Goal: Information Seeking & Learning: Learn about a topic

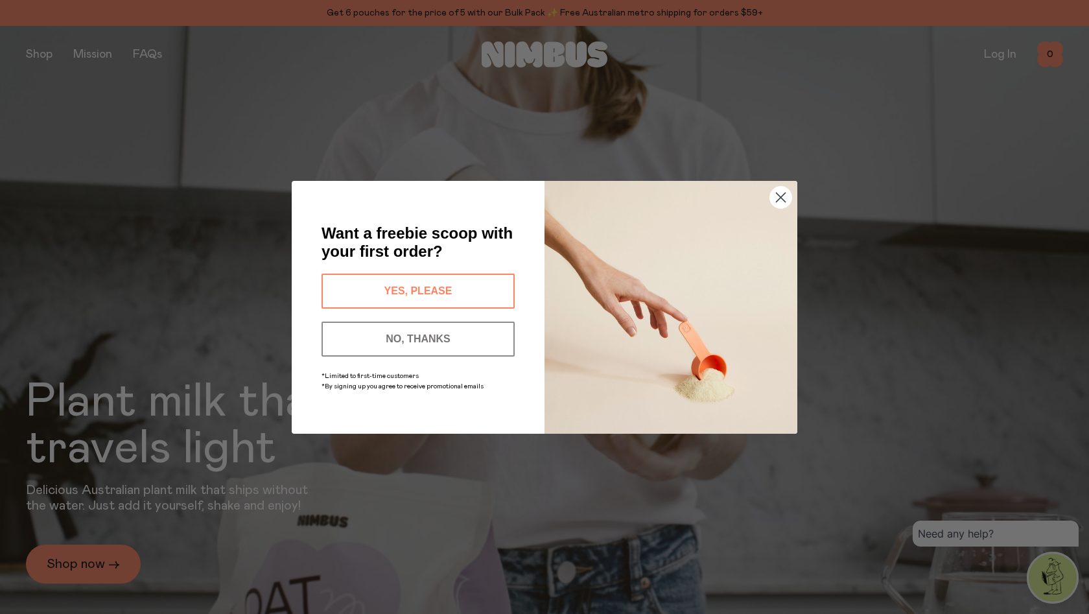
click at [775, 198] on circle "Close dialog" at bounding box center [780, 196] width 21 height 21
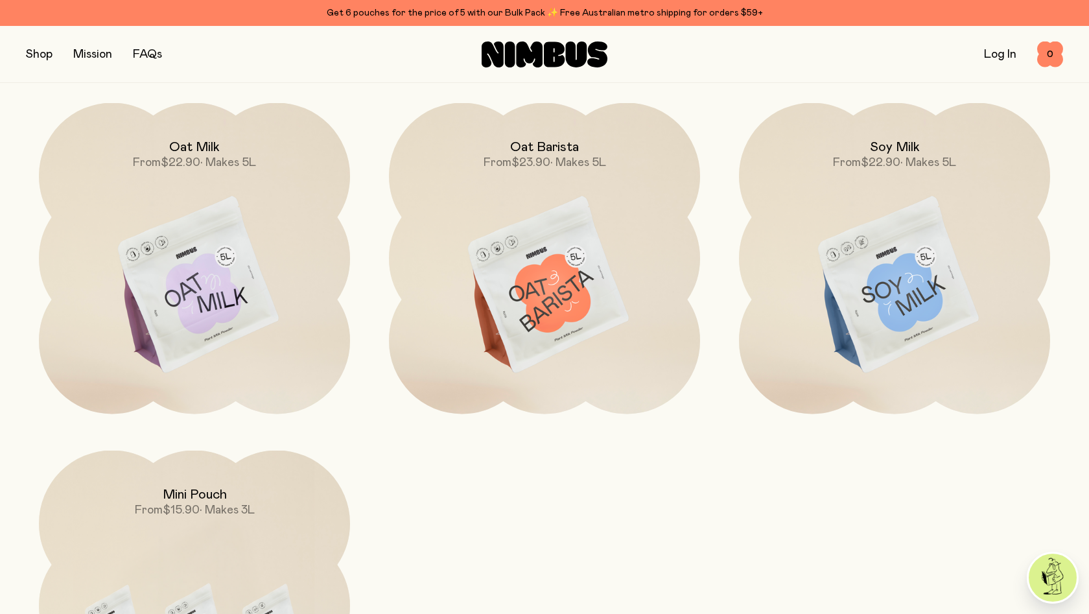
scroll to position [1271, 0]
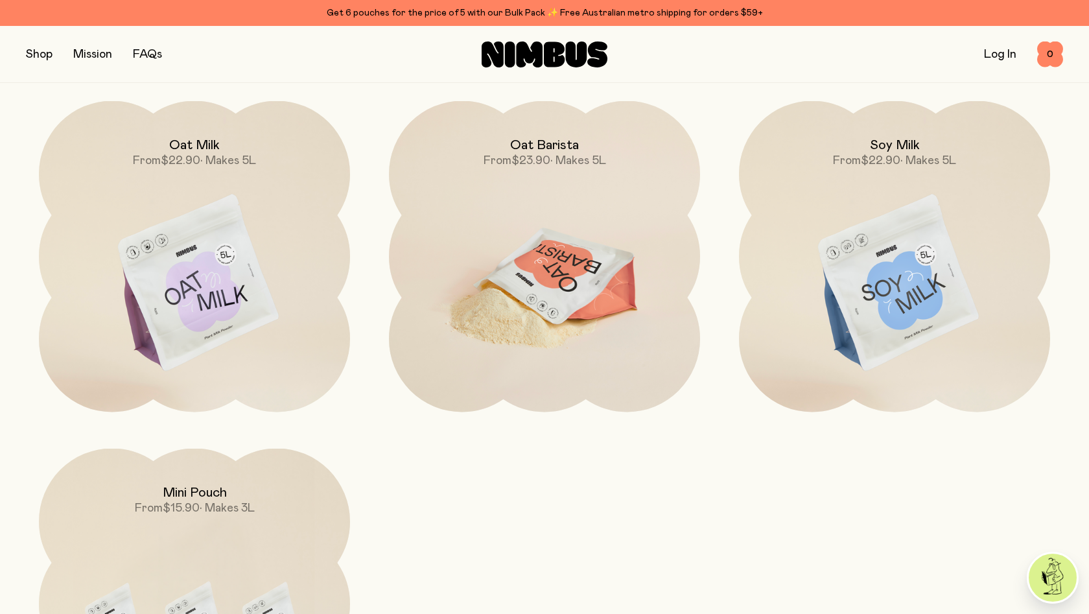
click at [550, 217] on img at bounding box center [544, 284] width 311 height 366
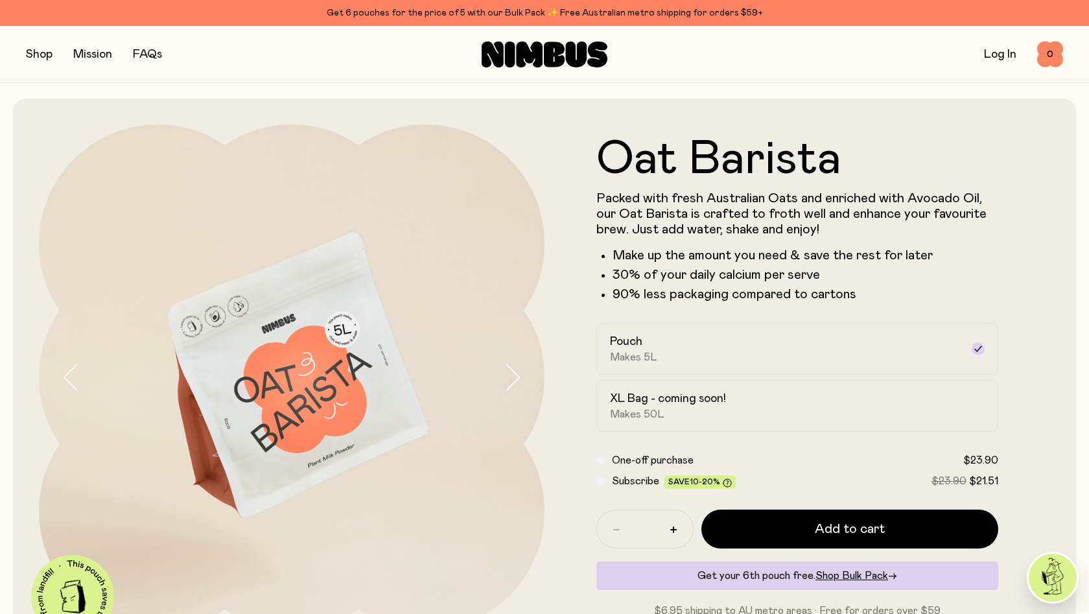
click at [632, 486] on span "Subscribe Save 10-20%" at bounding box center [674, 481] width 124 height 16
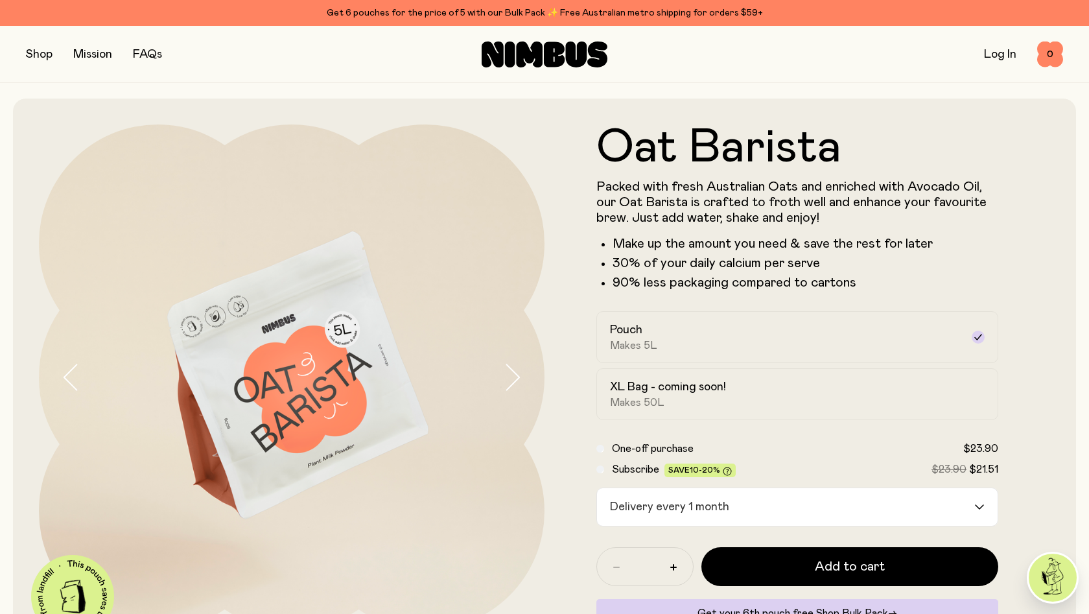
click at [637, 527] on form "Oat Barista Packed with fresh Australian Oats and enriched with Avocado Oil, ou…" at bounding box center [798, 390] width 506 height 532
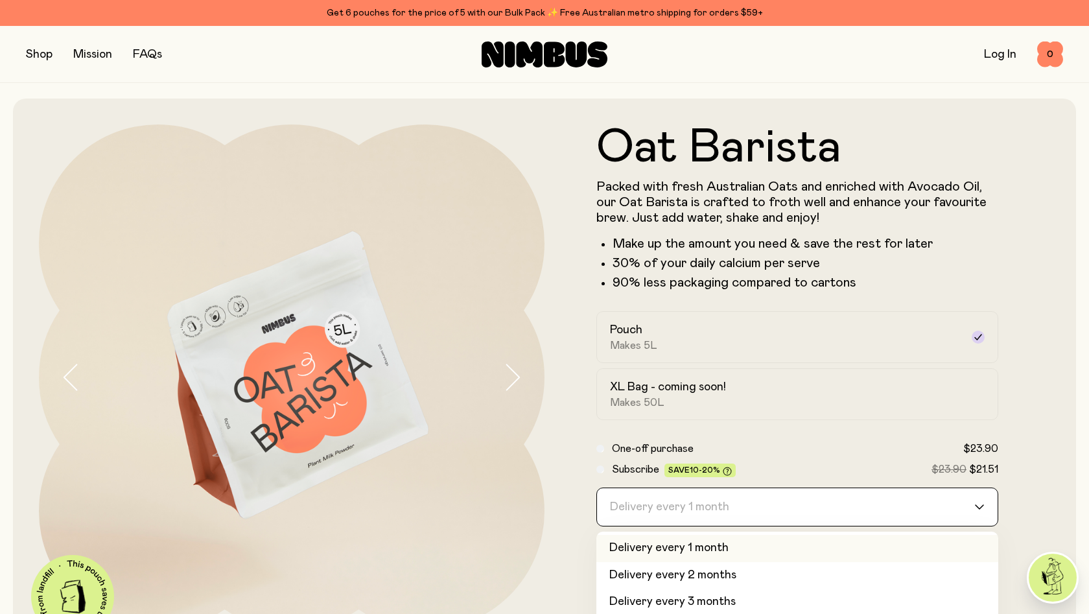
click at [641, 514] on div "Delivery every 1 month" at bounding box center [785, 507] width 377 height 38
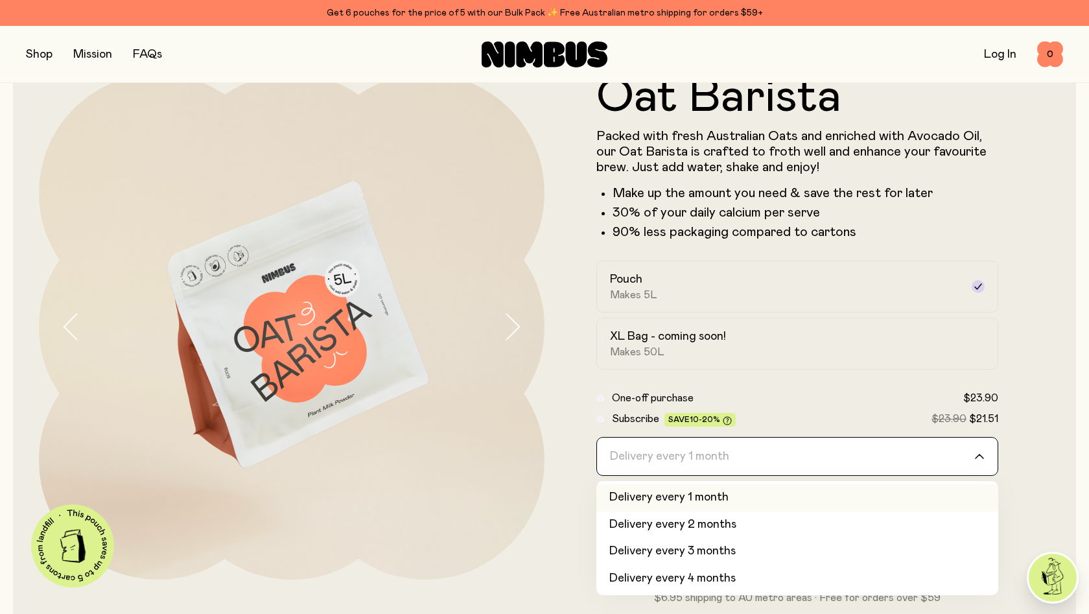
scroll to position [52, 0]
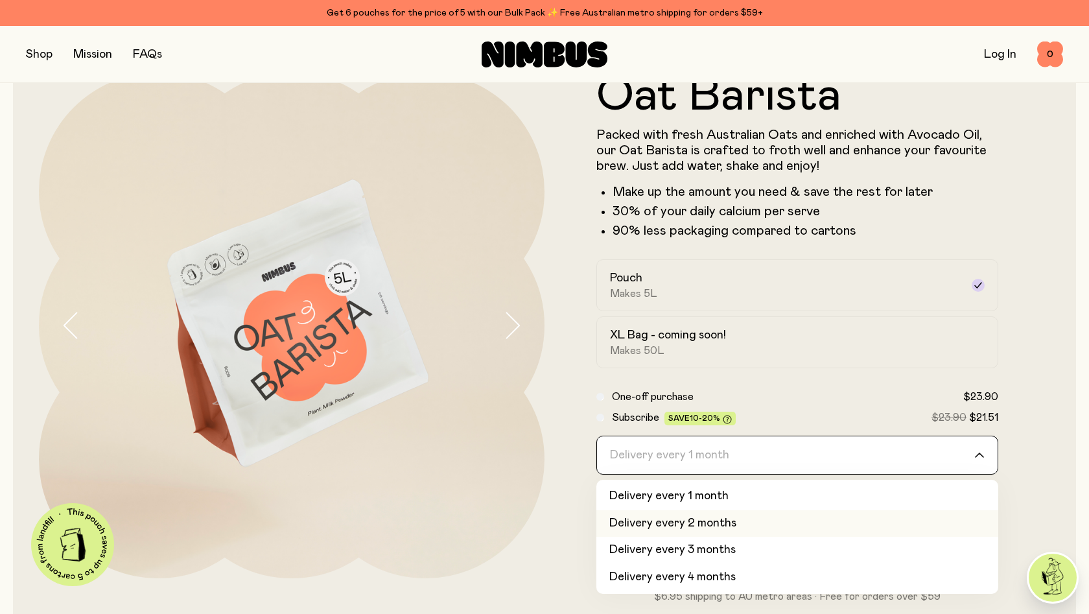
click at [641, 519] on li "Delivery every 2 months" at bounding box center [797, 523] width 402 height 27
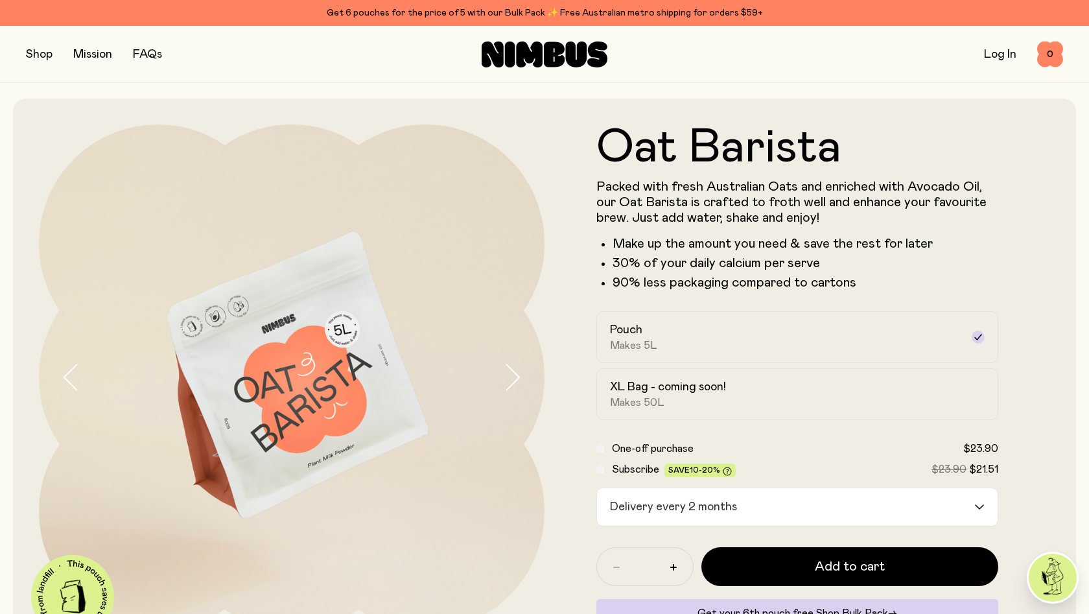
scroll to position [0, 0]
click at [41, 48] on button "button" at bounding box center [39, 54] width 27 height 18
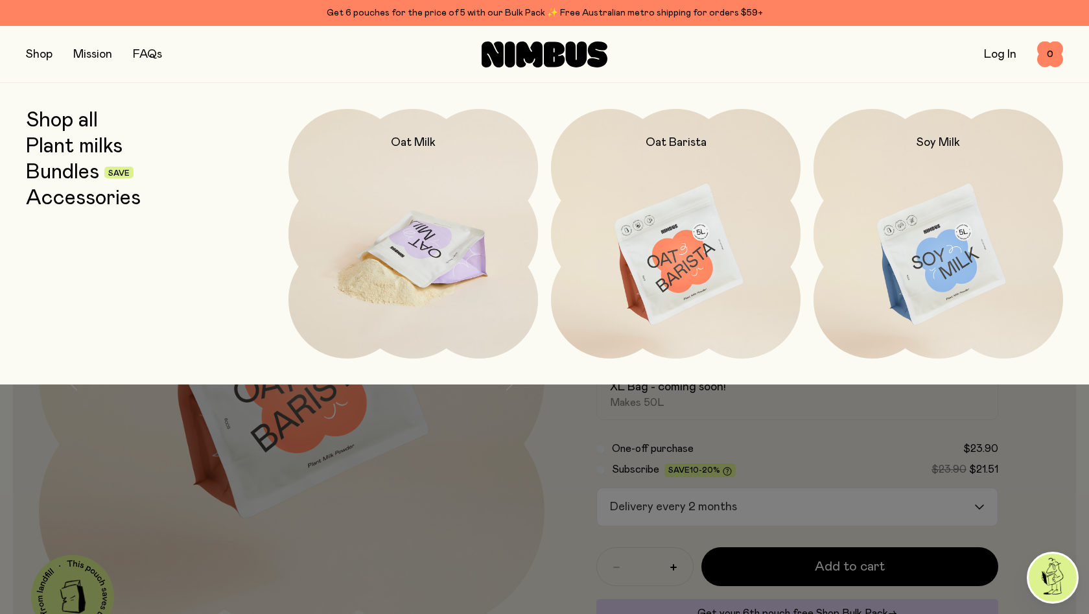
click at [445, 270] on img at bounding box center [413, 255] width 250 height 293
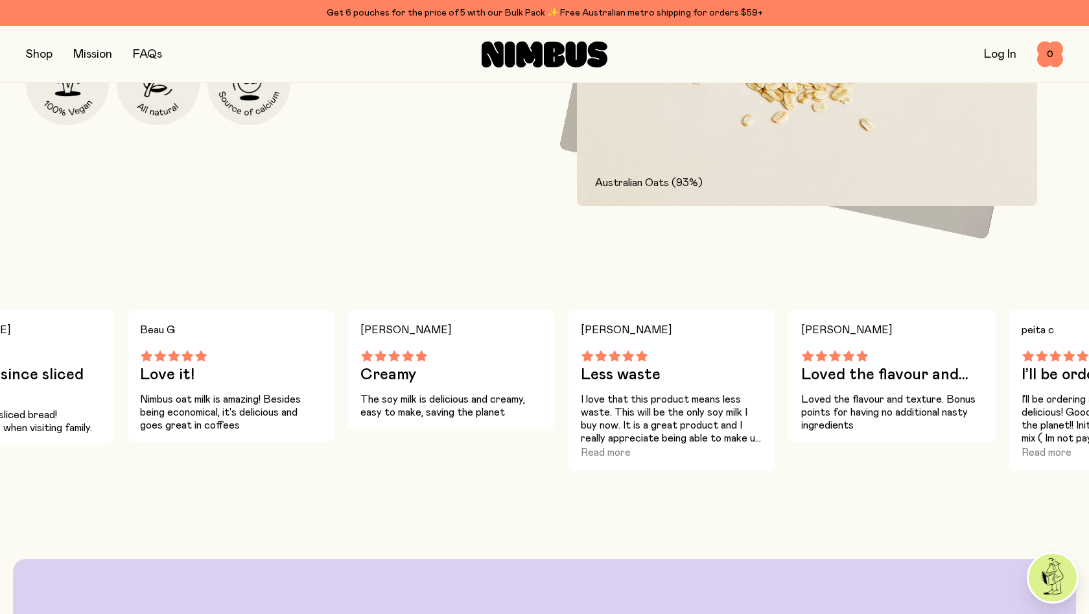
scroll to position [869, 0]
drag, startPoint x: 688, startPoint y: 406, endPoint x: 338, endPoint y: 403, distance: 349.4
click at [338, 403] on div "[PERSON_NAME] S Taste is good, shaker... Taste is good, shaker container is con…" at bounding box center [544, 397] width 1089 height 176
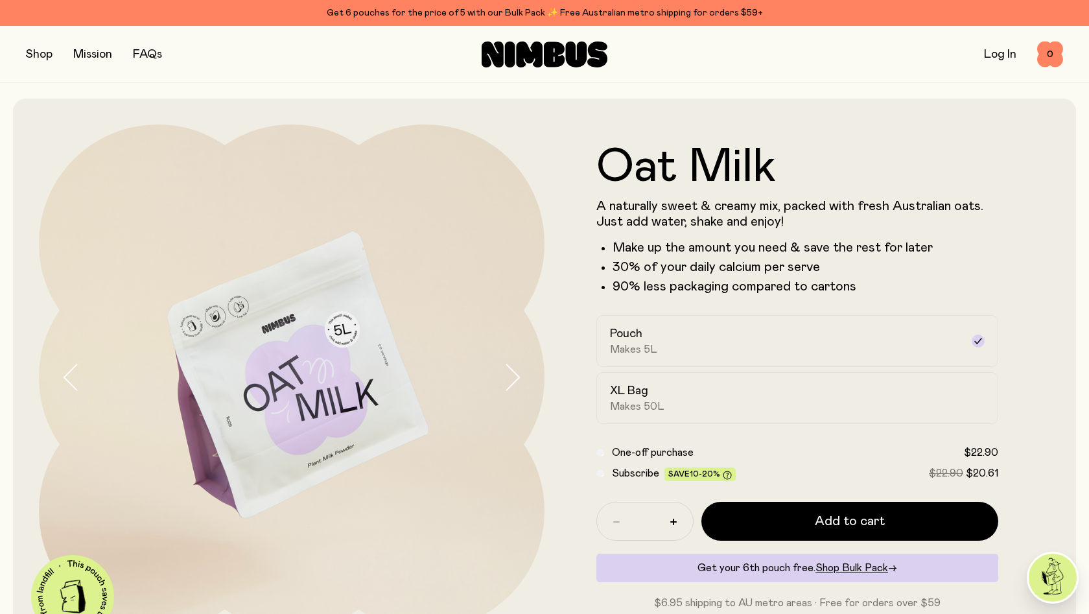
scroll to position [0, 0]
click at [515, 380] on icon "button" at bounding box center [512, 377] width 18 height 27
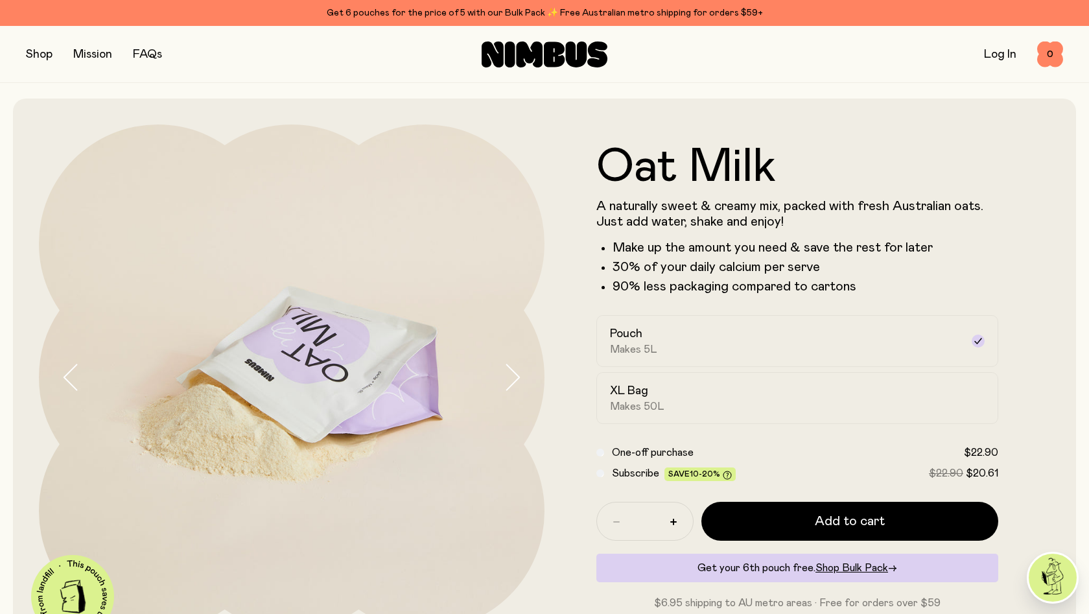
click at [515, 380] on icon "button" at bounding box center [512, 377] width 18 height 27
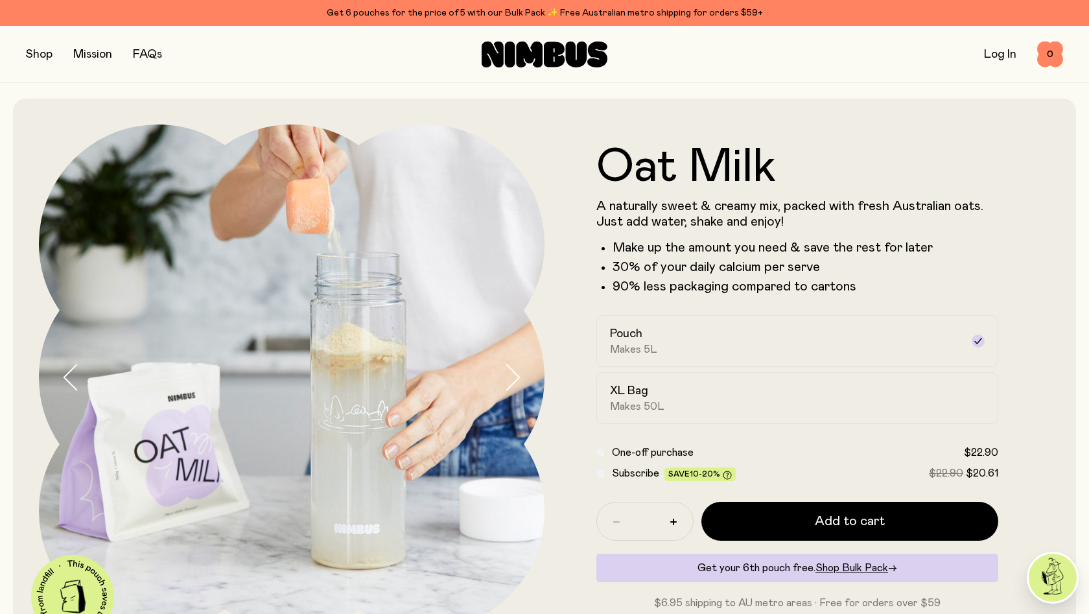
click at [515, 380] on icon "button" at bounding box center [512, 377] width 18 height 27
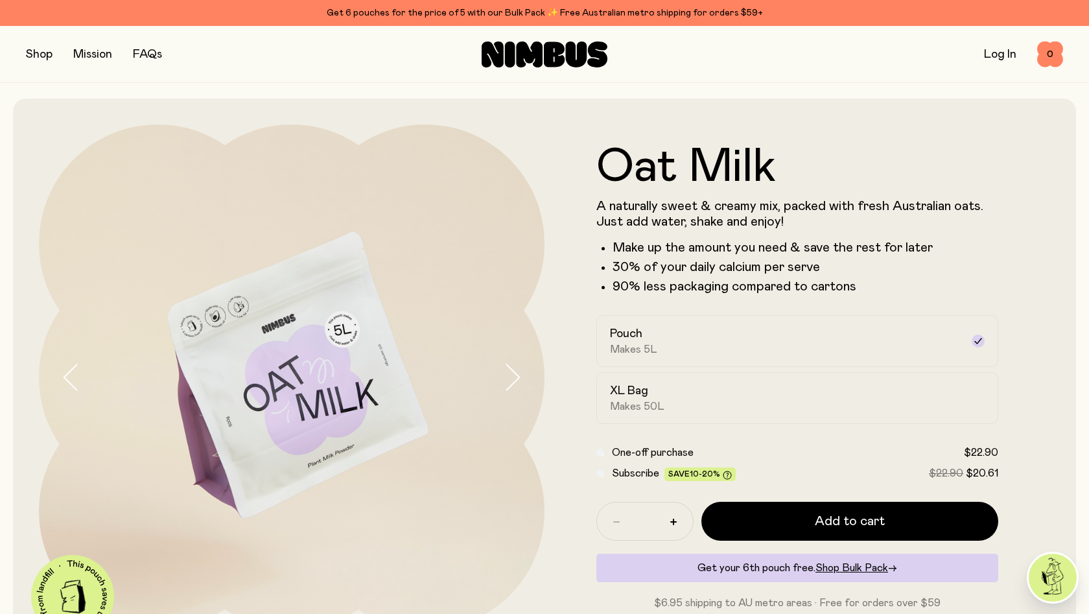
click at [515, 380] on icon "button" at bounding box center [512, 377] width 18 height 27
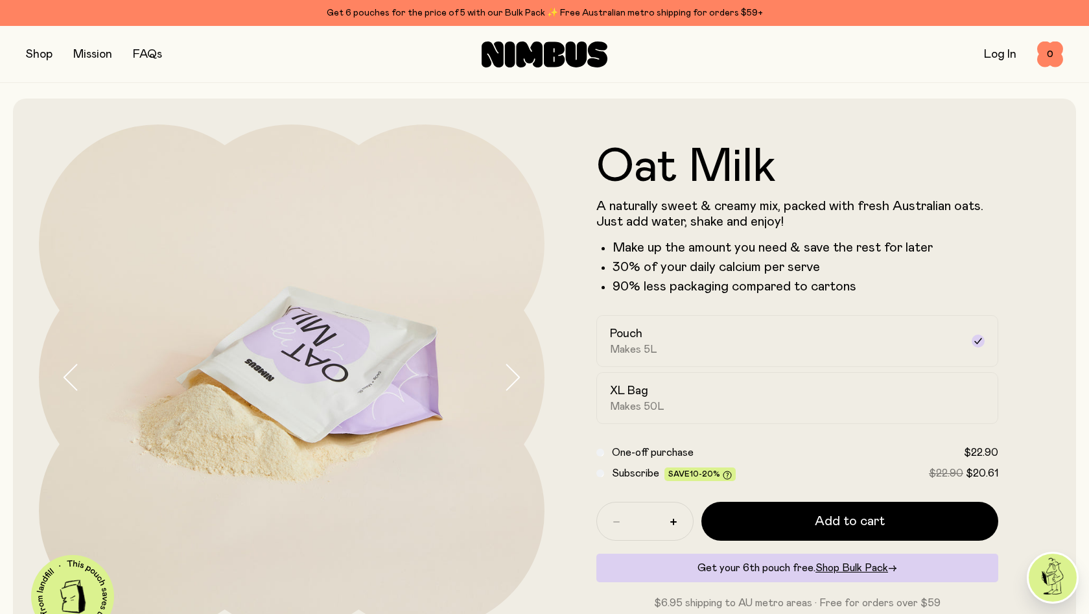
click at [515, 380] on icon "button" at bounding box center [512, 377] width 18 height 27
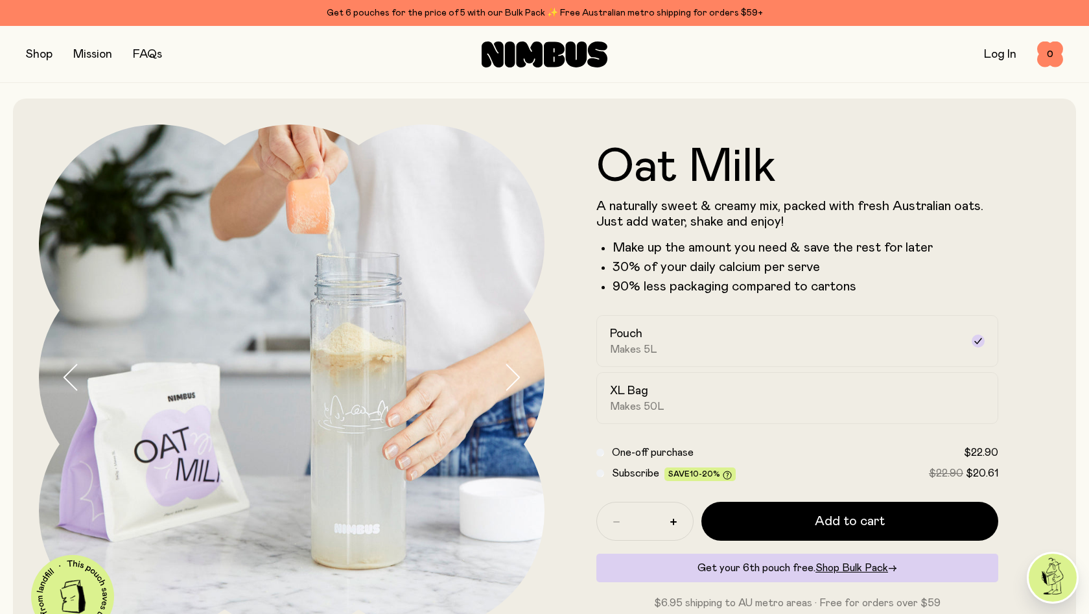
click at [141, 60] on div "FAQs" at bounding box center [147, 54] width 29 height 18
click at [145, 54] on link "FAQs" at bounding box center [147, 55] width 29 height 12
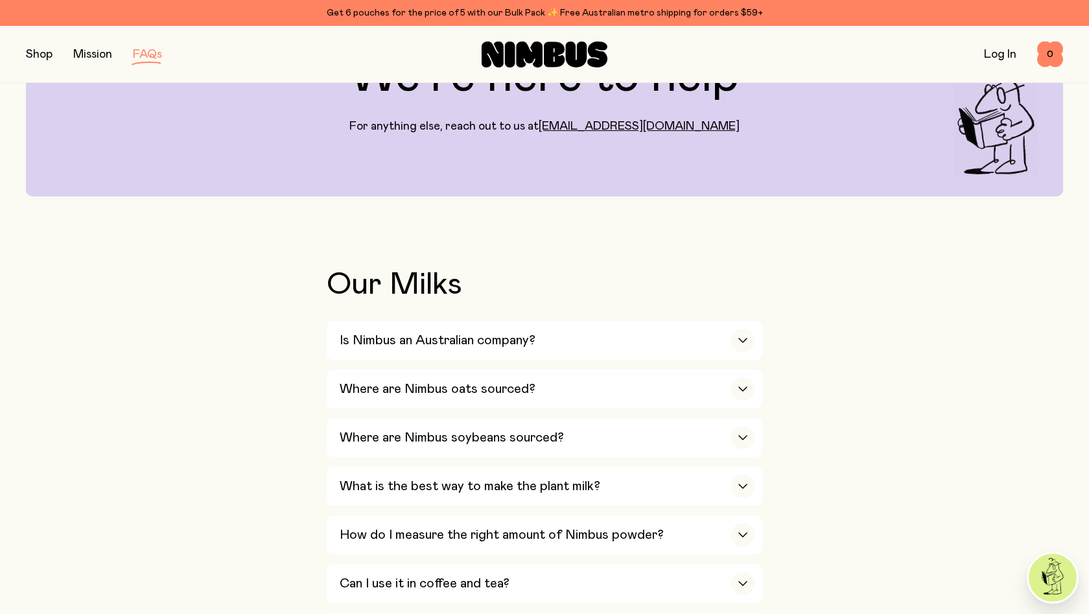
scroll to position [200, 0]
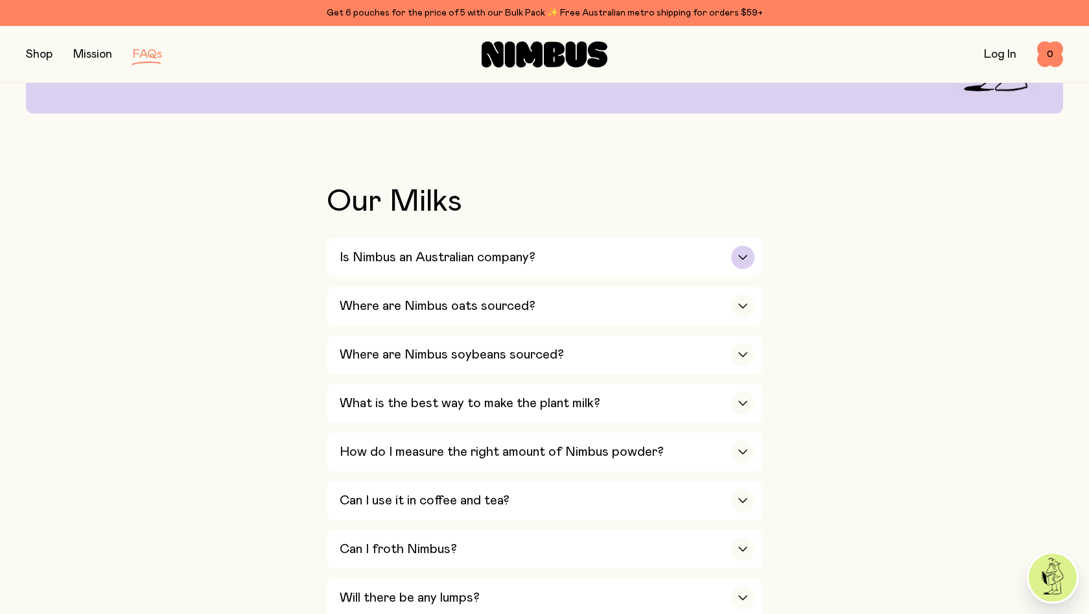
click at [364, 269] on div "Is Nimbus an Australian company?" at bounding box center [547, 257] width 415 height 39
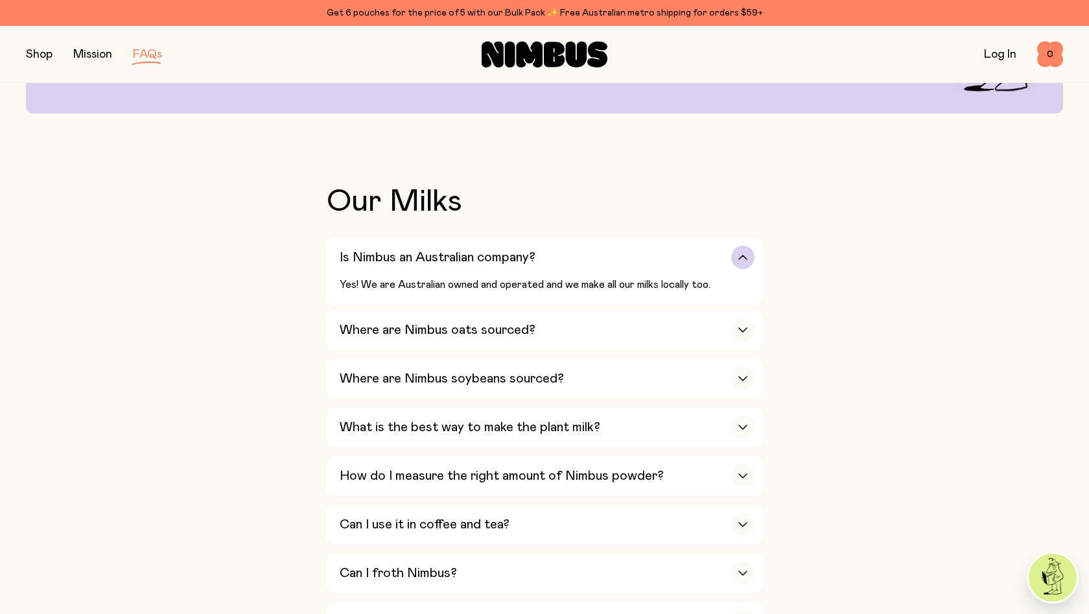
click at [364, 269] on div "Is Nimbus an Australian company?" at bounding box center [547, 257] width 415 height 39
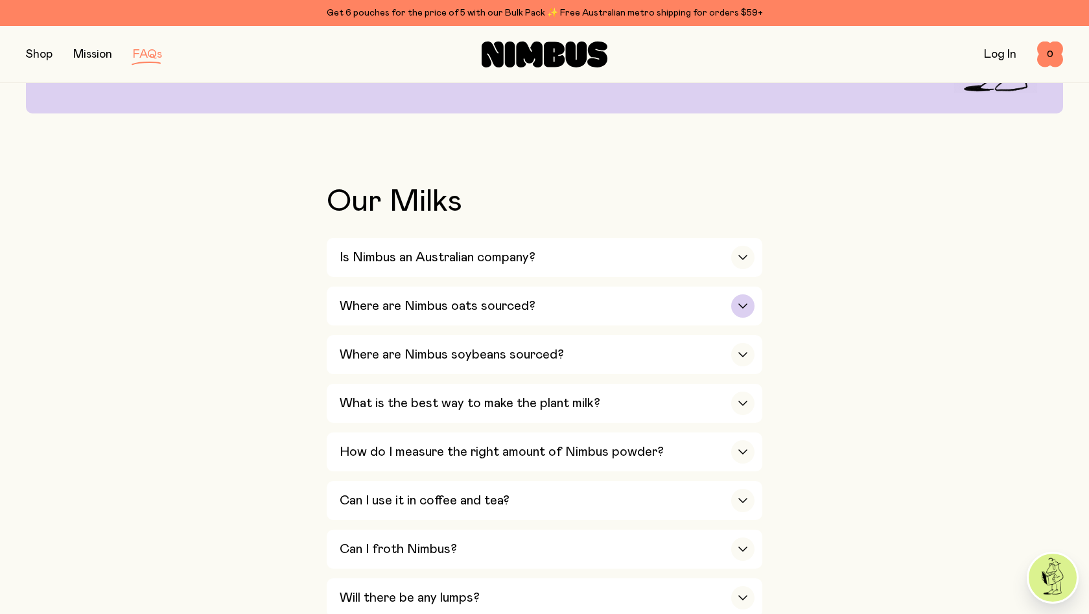
click at [382, 288] on div "Where are Nimbus oats sourced?" at bounding box center [547, 306] width 415 height 39
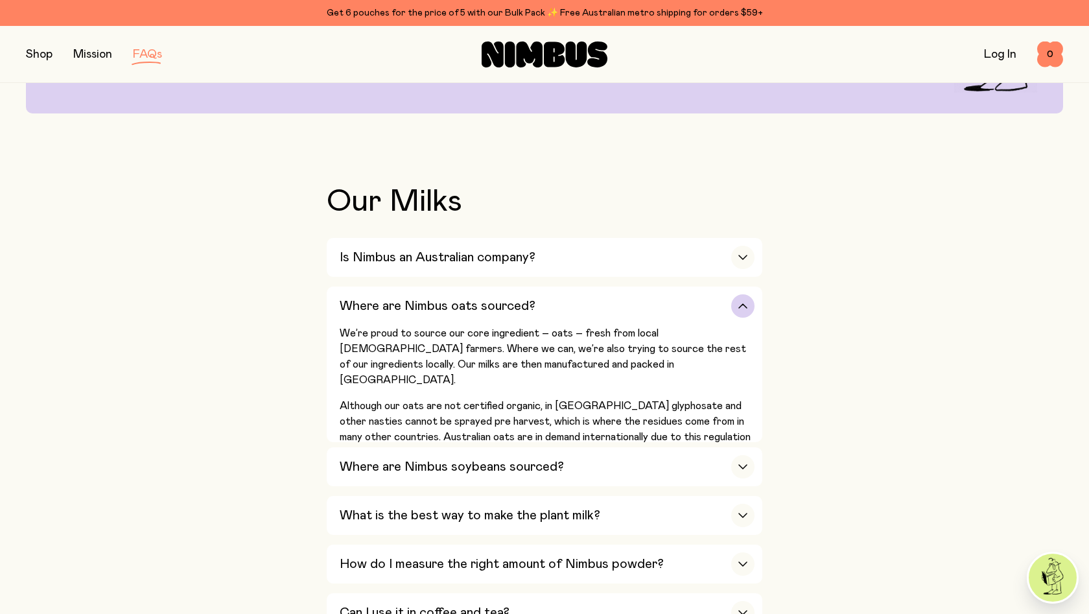
click at [441, 307] on h3 "Where are Nimbus oats sourced?" at bounding box center [438, 306] width 196 height 16
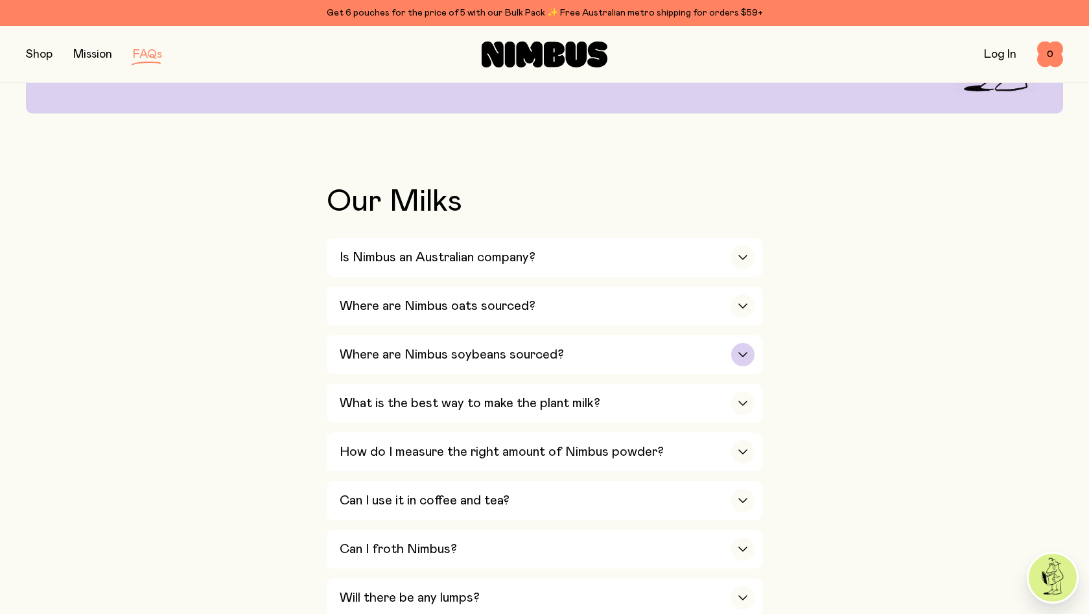
click at [399, 348] on h3 "Where are Nimbus soybeans sourced?" at bounding box center [452, 355] width 224 height 16
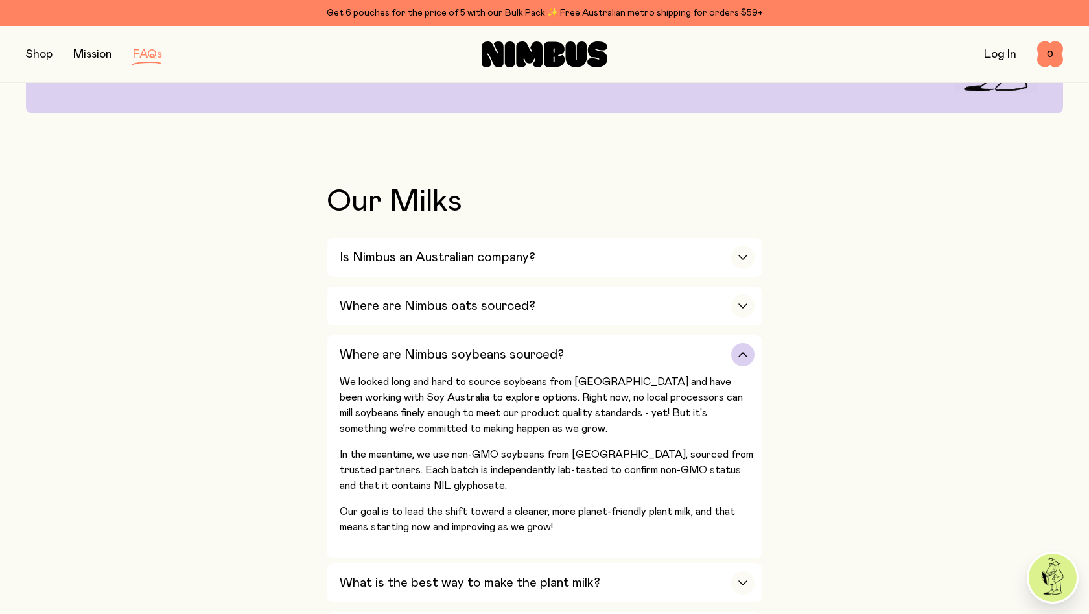
click at [399, 348] on h3 "Where are Nimbus soybeans sourced?" at bounding box center [452, 355] width 224 height 16
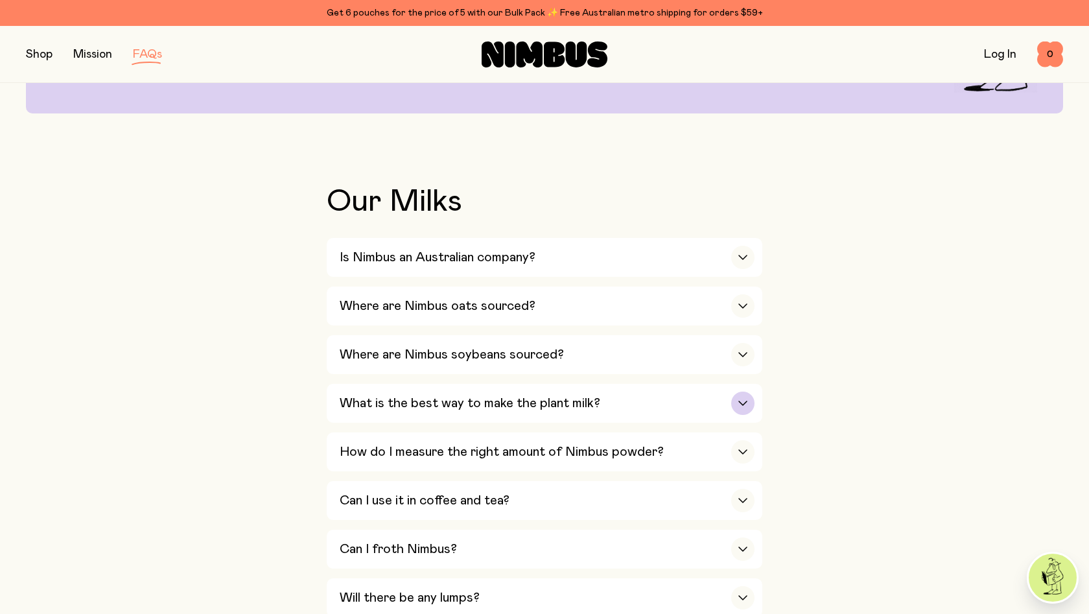
click at [401, 384] on div "What is the best way to make the plant milk?" at bounding box center [547, 403] width 415 height 39
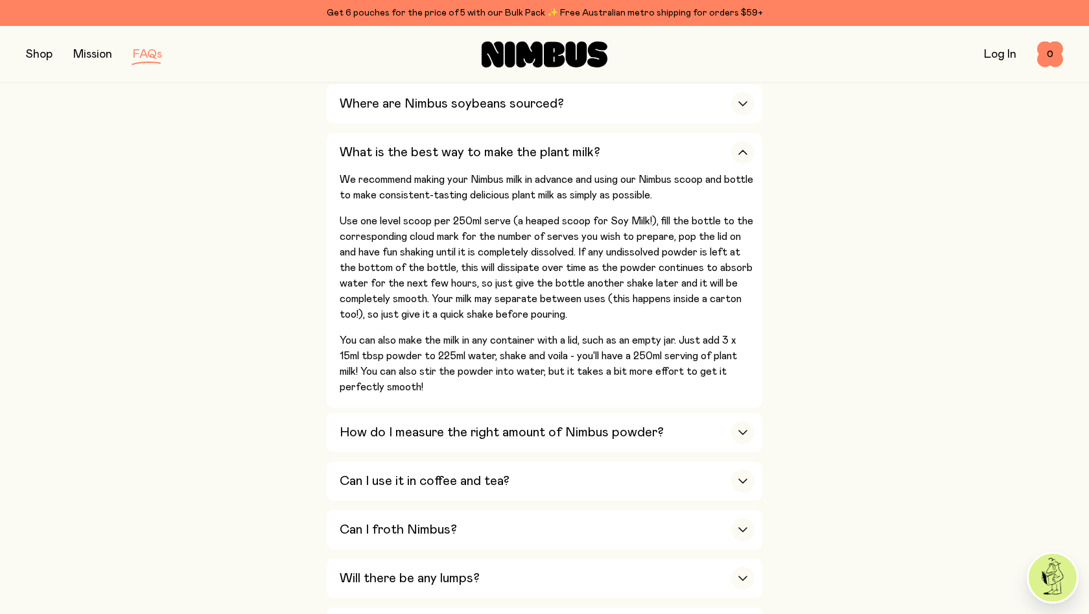
scroll to position [458, 0]
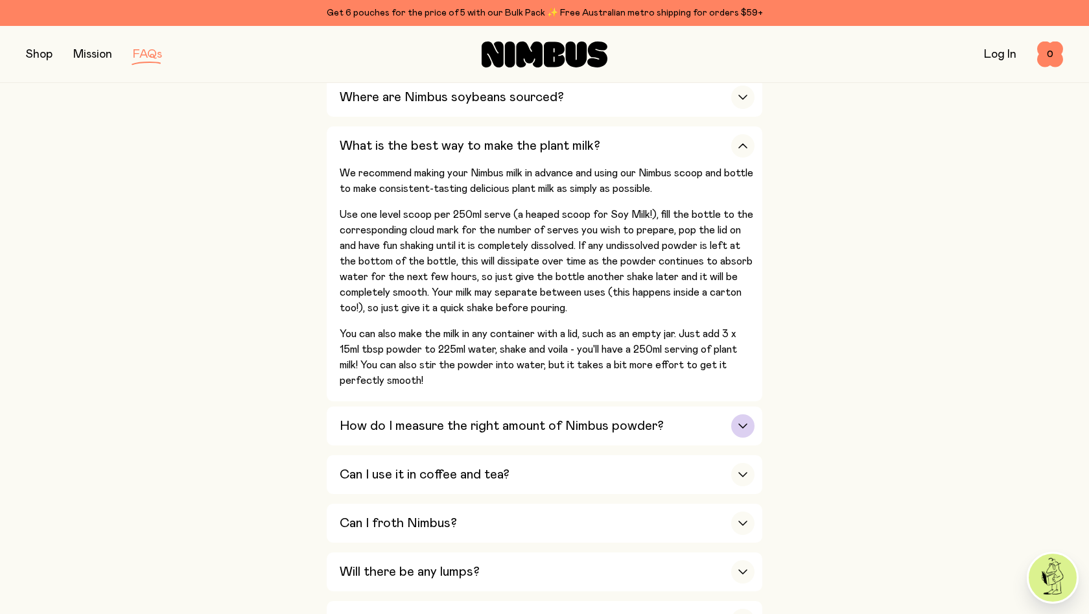
click at [342, 421] on div "How do I measure the right amount of Nimbus powder?" at bounding box center [547, 425] width 415 height 39
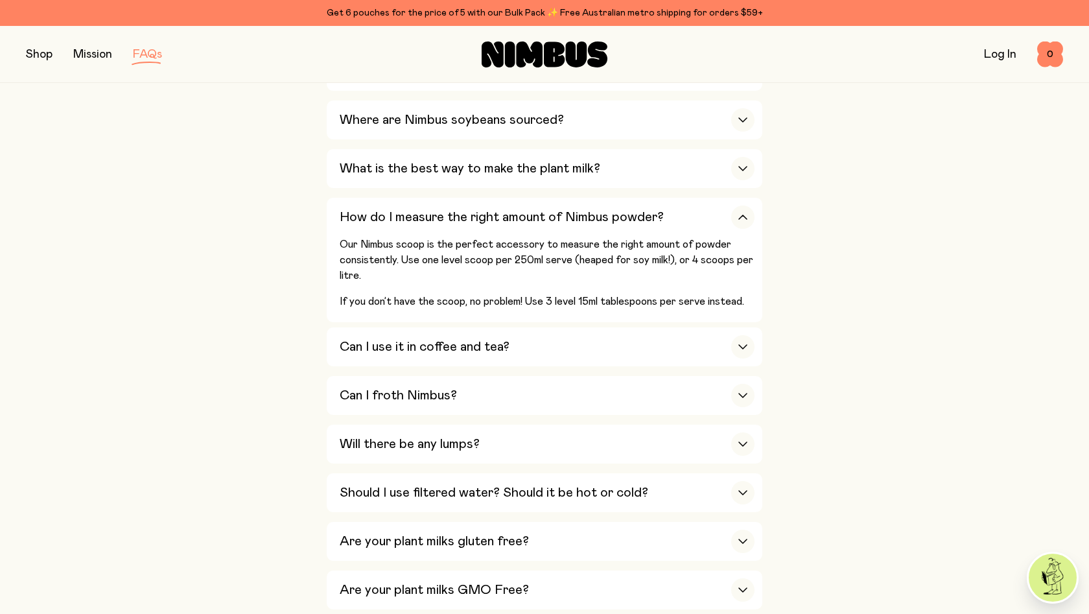
scroll to position [412, 0]
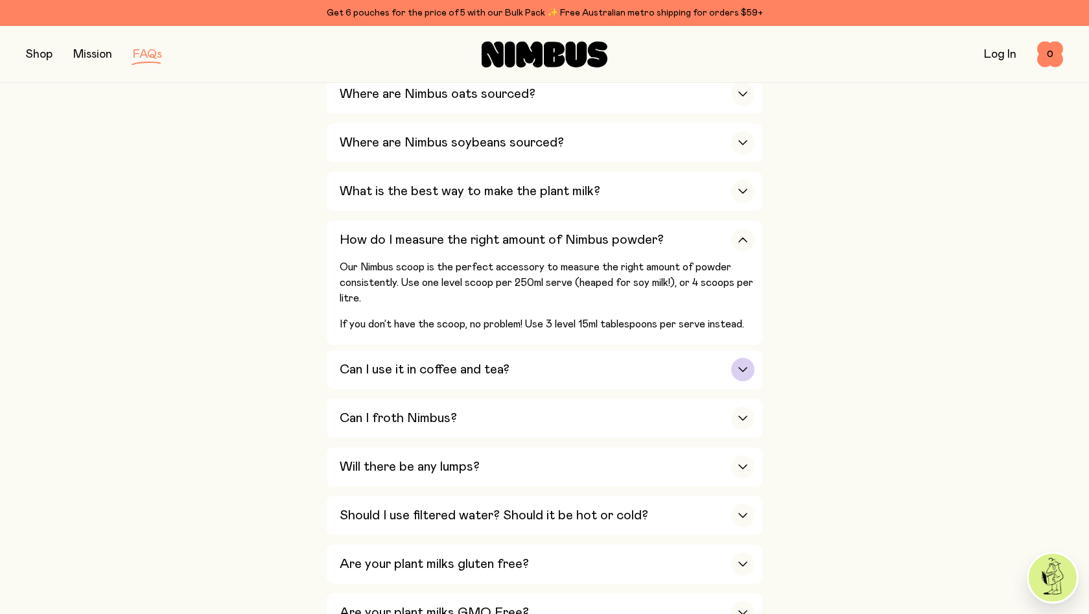
click at [360, 350] on div "Can I use it in coffee and tea?" at bounding box center [547, 369] width 415 height 39
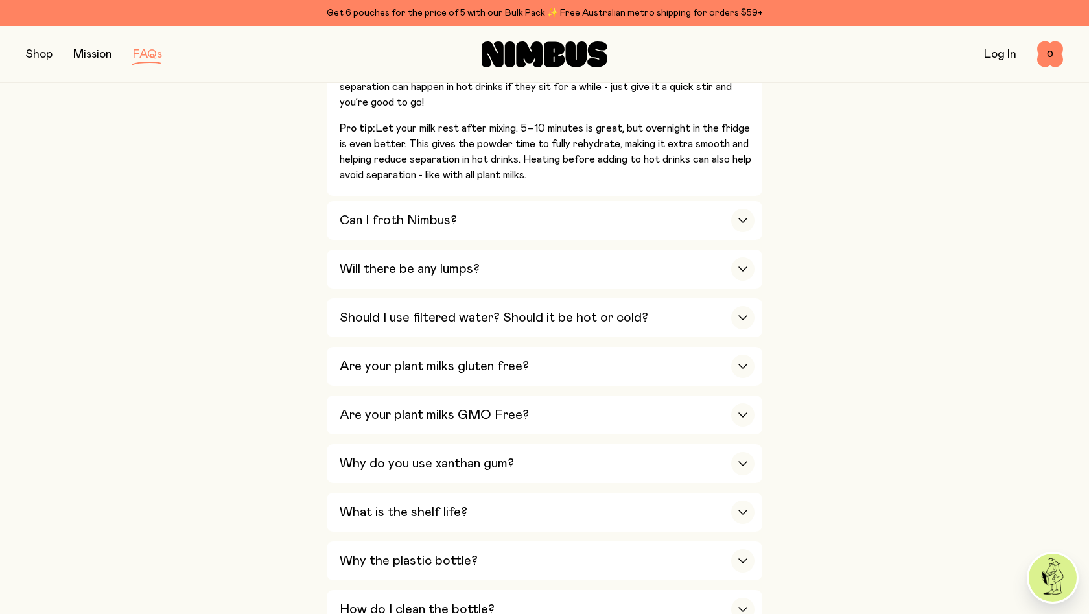
scroll to position [768, 0]
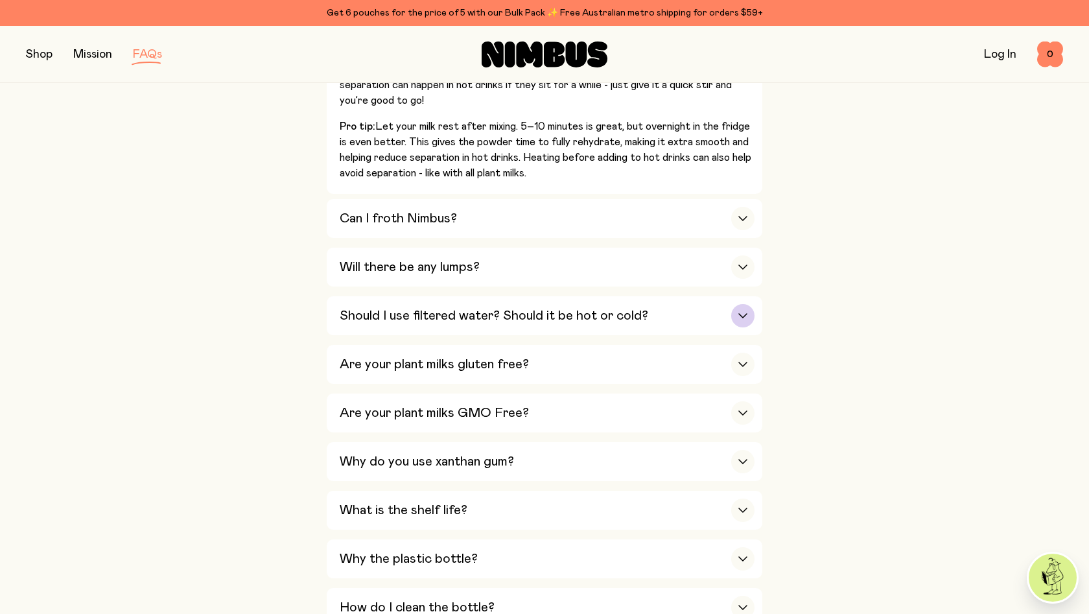
click at [388, 297] on div "Should I use filtered water? Should it be hot or cold?" at bounding box center [547, 315] width 415 height 39
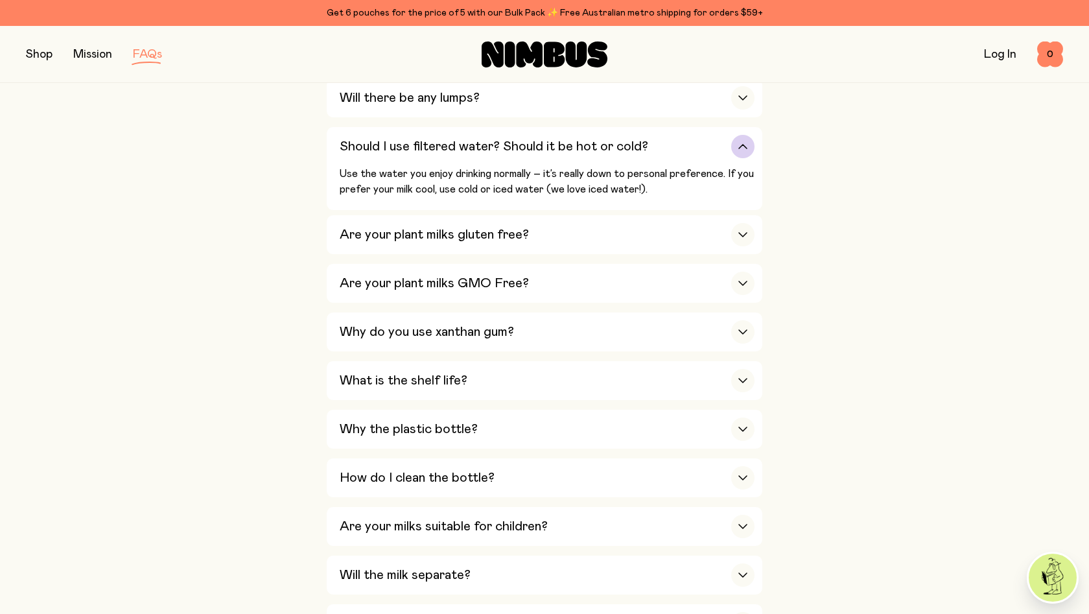
scroll to position [510, 0]
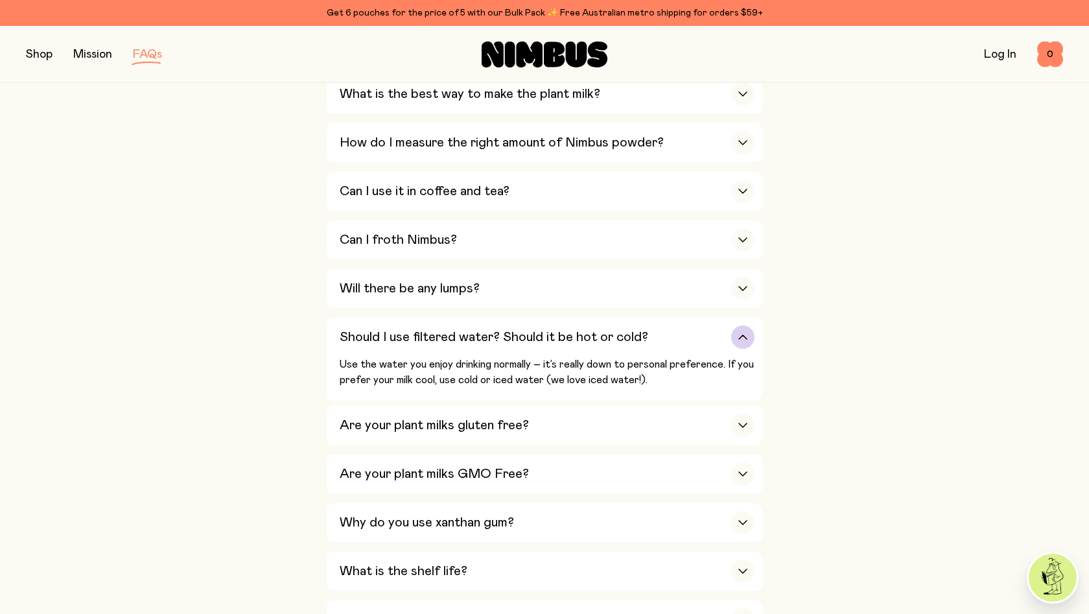
click at [389, 329] on h3 "Should I use filtered water? Should it be hot or cold?" at bounding box center [494, 337] width 309 height 16
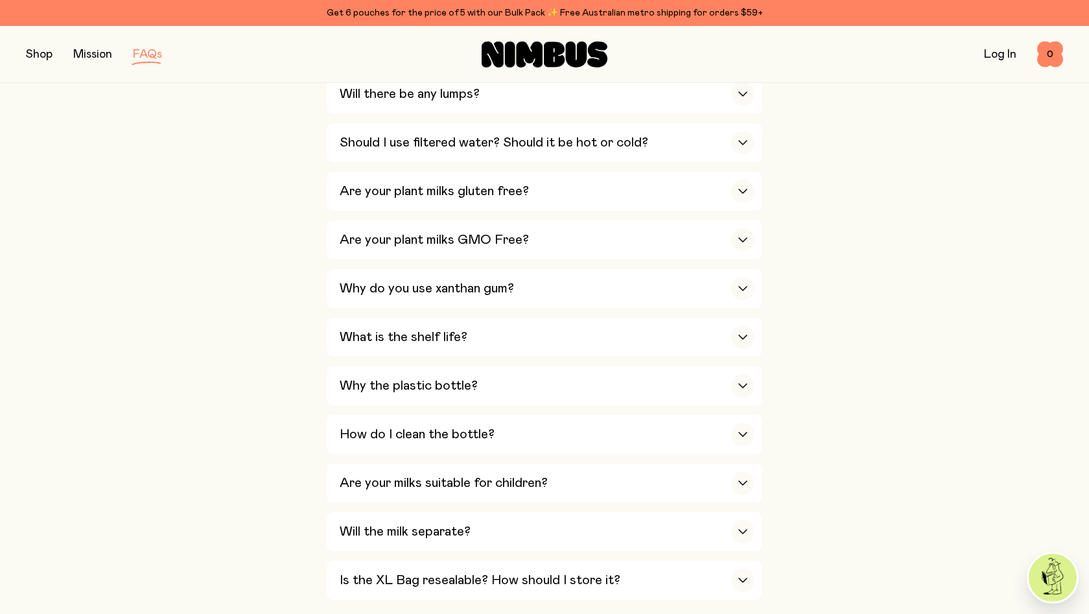
scroll to position [705, 0]
click at [375, 316] on div "What is the shelf life?" at bounding box center [547, 335] width 415 height 39
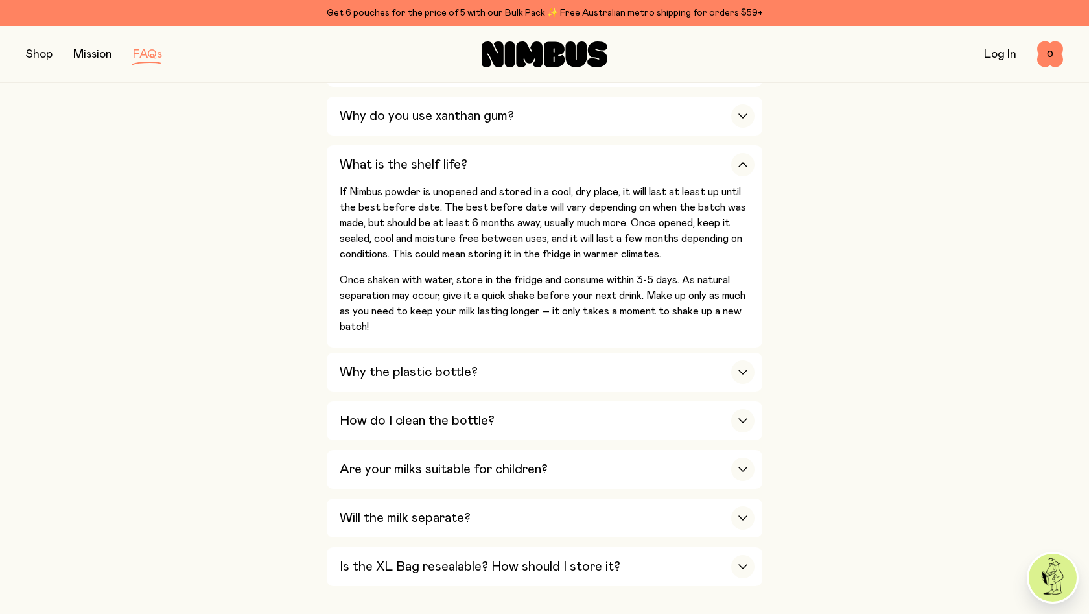
scroll to position [883, 0]
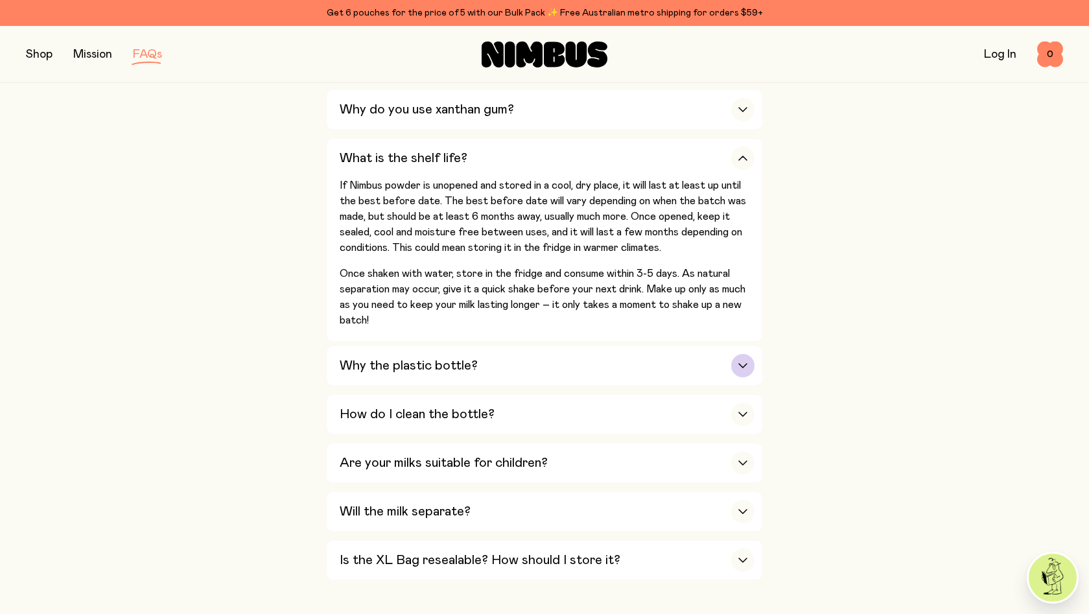
click at [386, 346] on div "Why the plastic bottle?" at bounding box center [547, 365] width 415 height 39
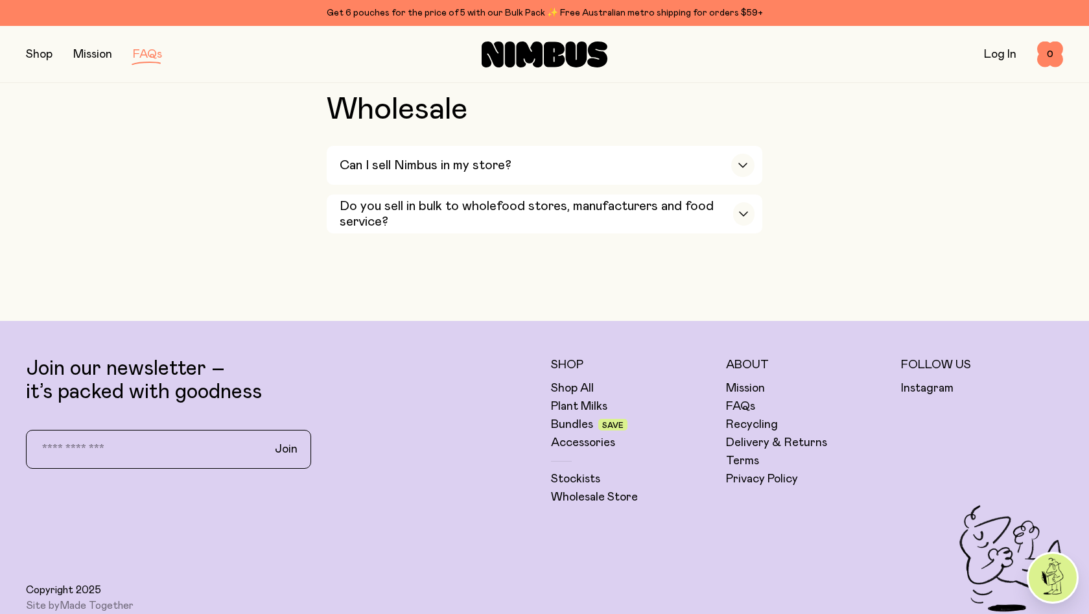
scroll to position [2681, 0]
click at [585, 416] on link "Bundles" at bounding box center [572, 424] width 42 height 16
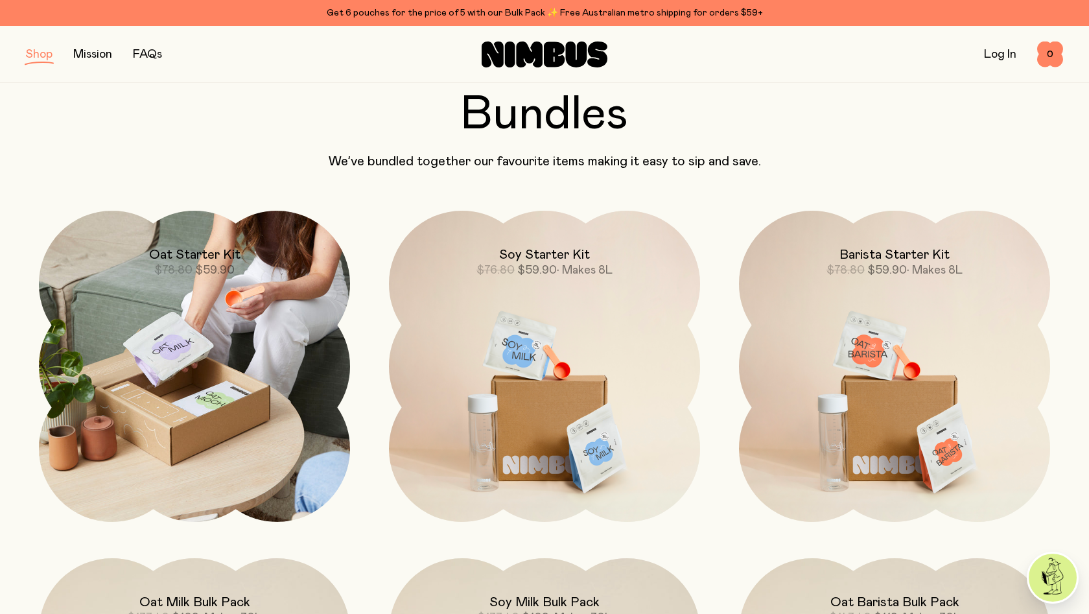
scroll to position [72, 0]
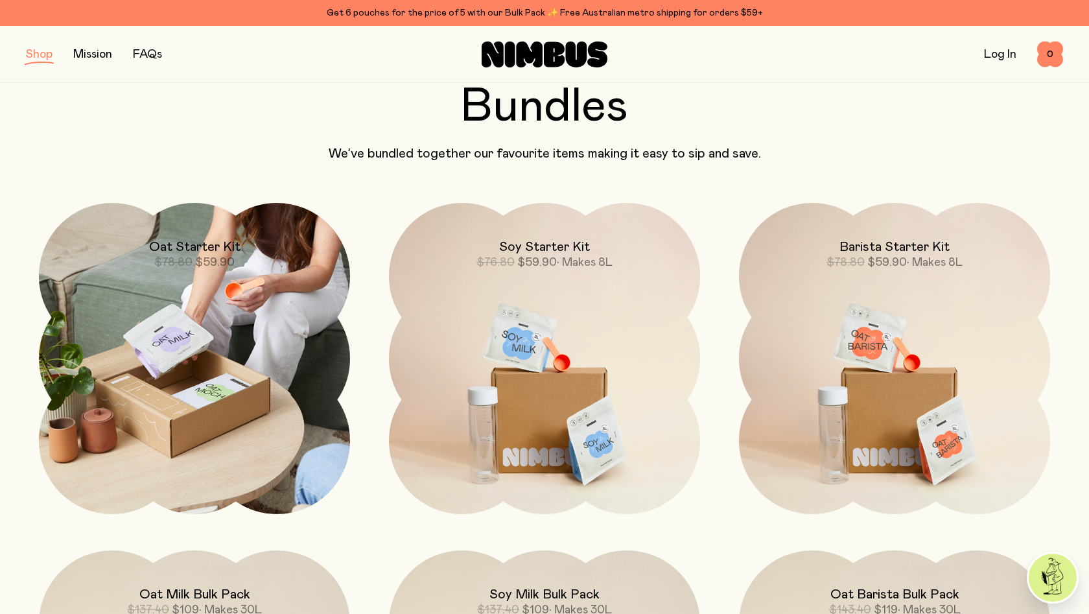
click at [200, 335] on img at bounding box center [194, 358] width 311 height 311
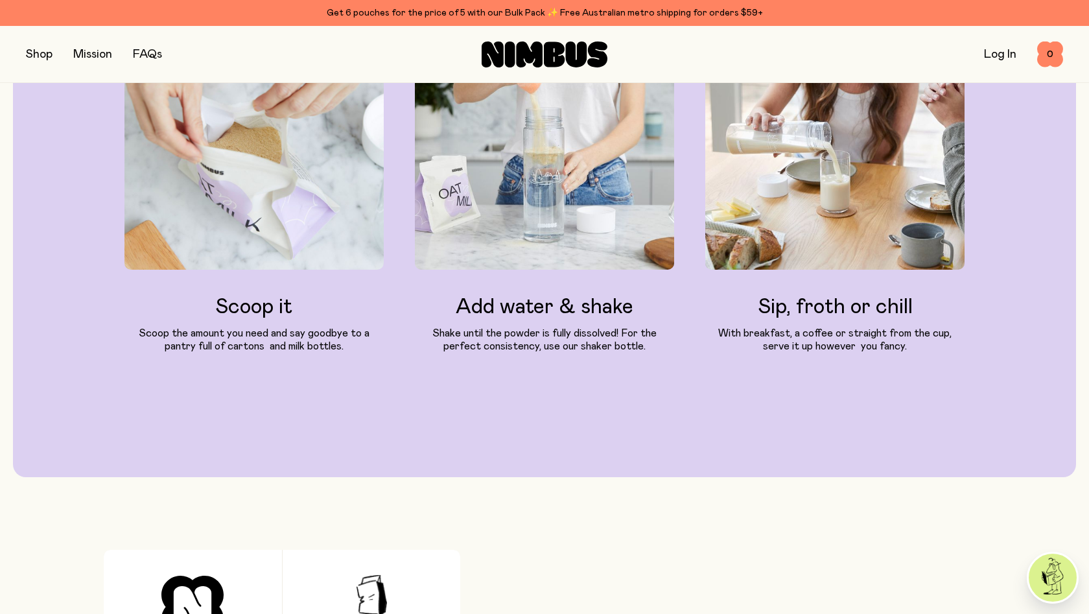
scroll to position [2097, 0]
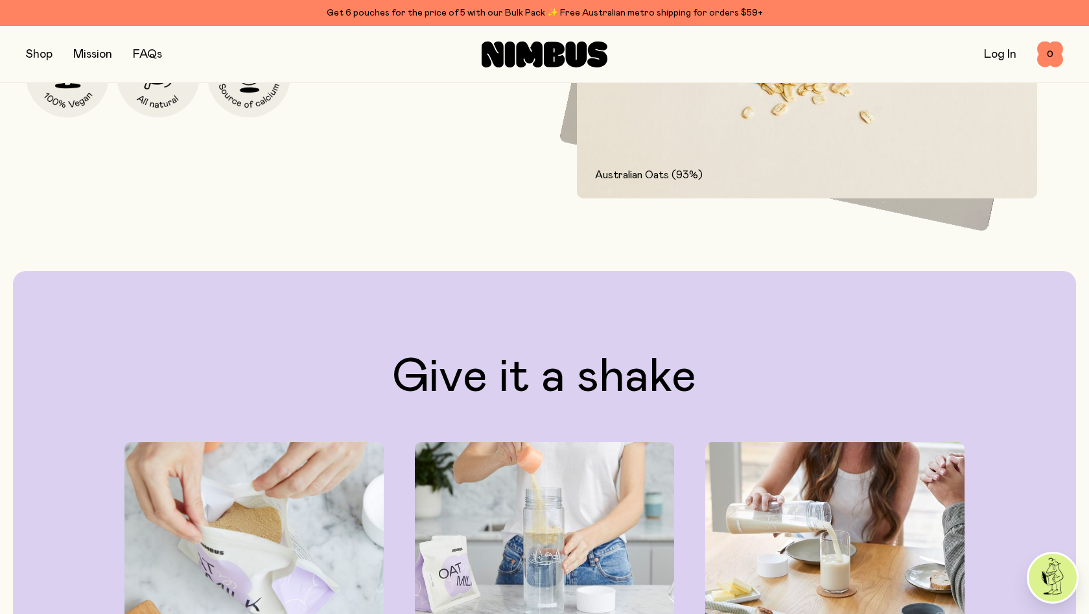
click at [34, 58] on button "button" at bounding box center [39, 54] width 27 height 18
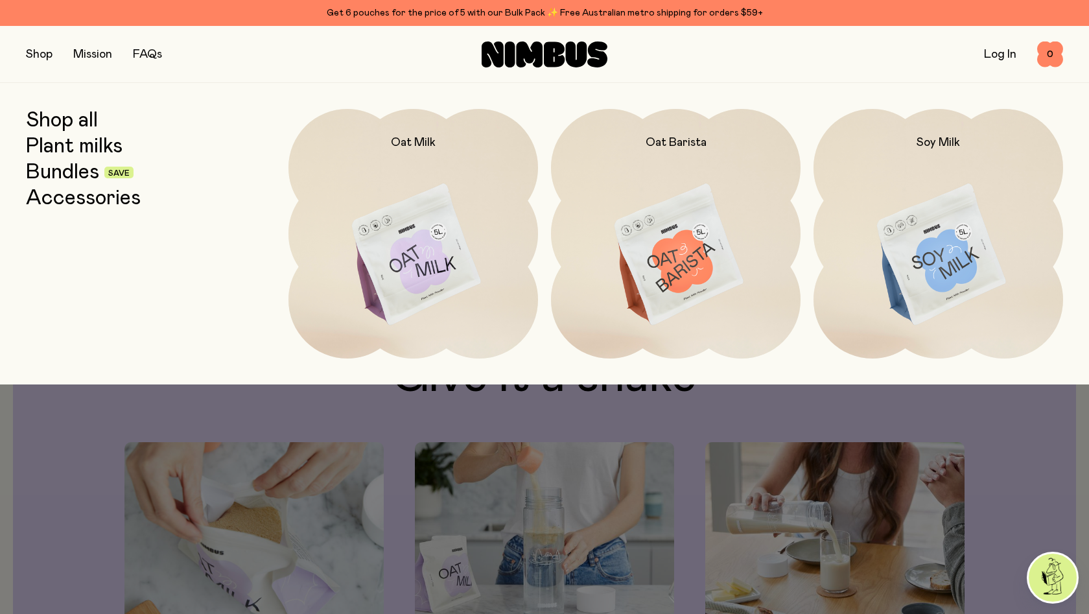
click at [77, 143] on link "Plant milks" at bounding box center [74, 146] width 97 height 23
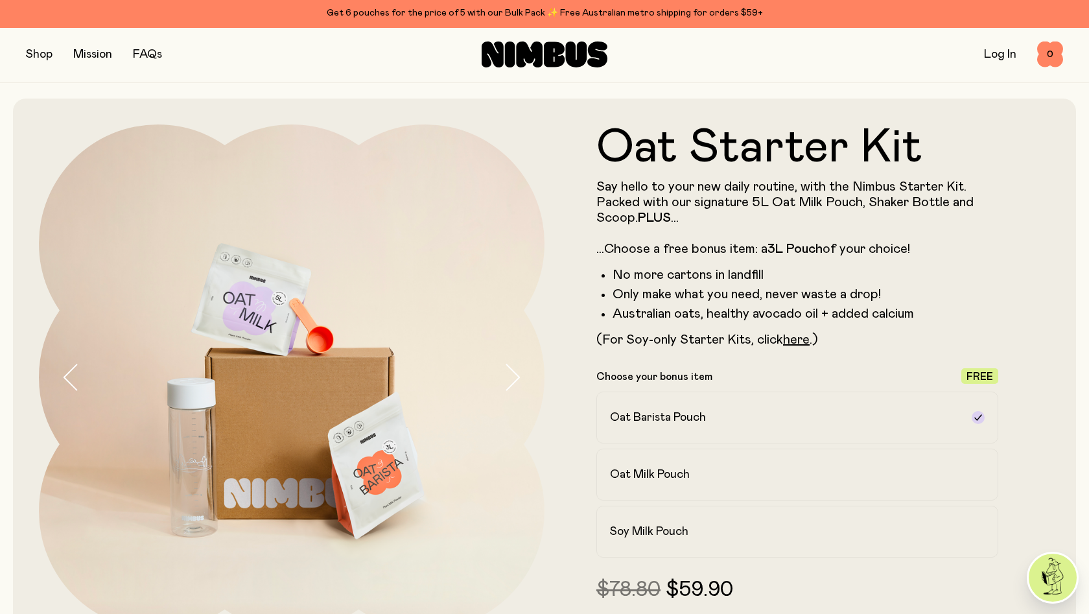
scroll to position [2097, 0]
